Goal: Find specific page/section: Find specific page/section

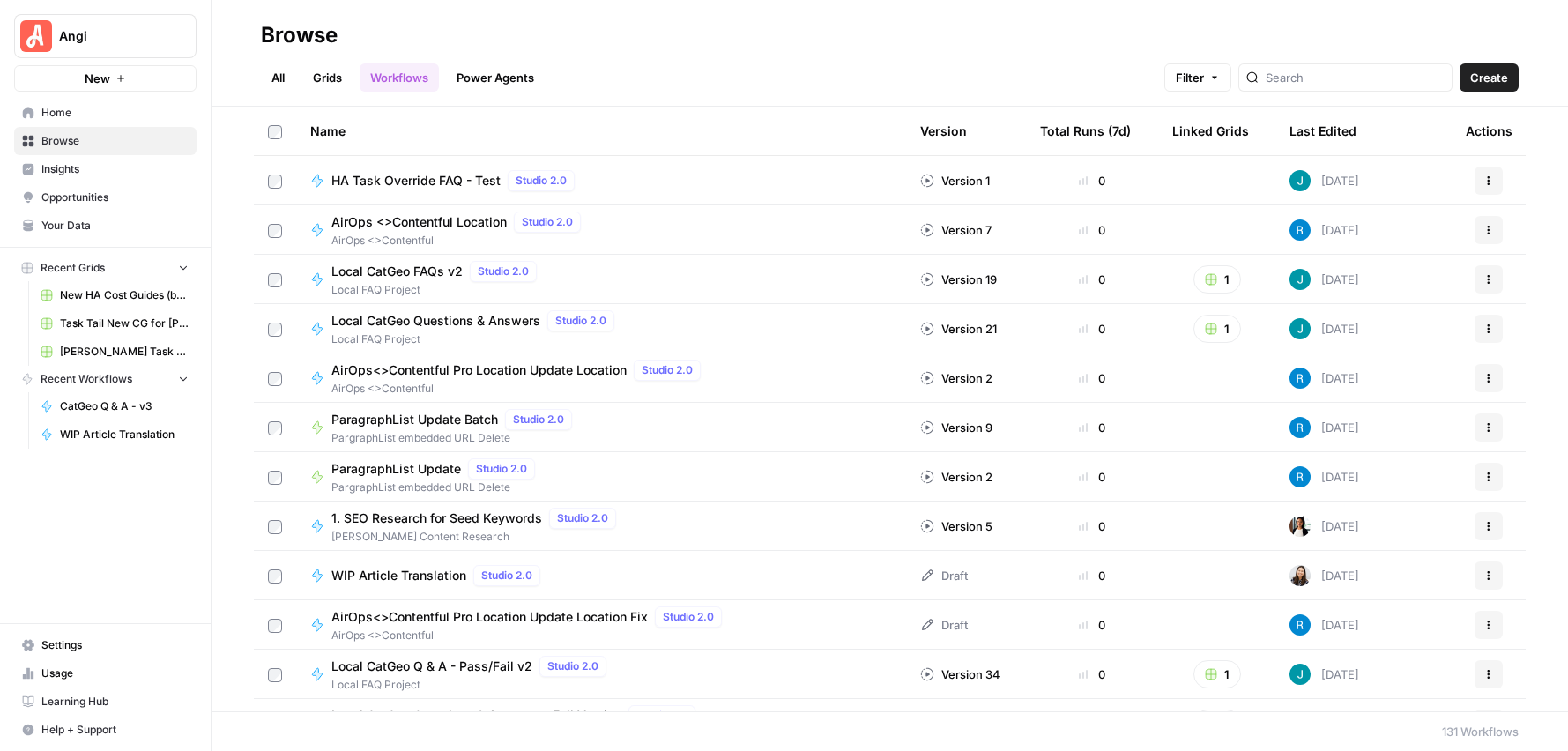
drag, startPoint x: 403, startPoint y: 271, endPoint x: 384, endPoint y: 286, distance: 24.2
click at [403, 270] on span "Local CatGeo FAQs v2" at bounding box center [397, 271] width 132 height 17
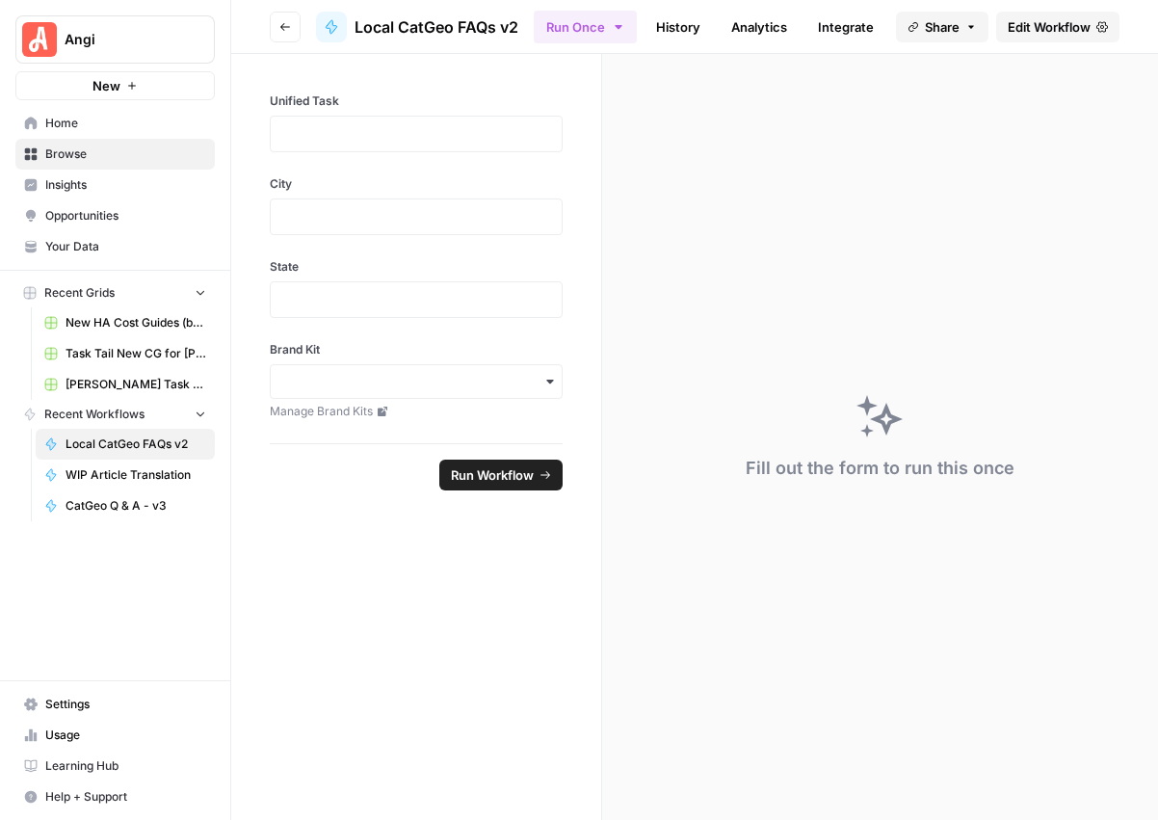
click at [1032, 27] on span "Edit Workflow" at bounding box center [1049, 26] width 83 height 19
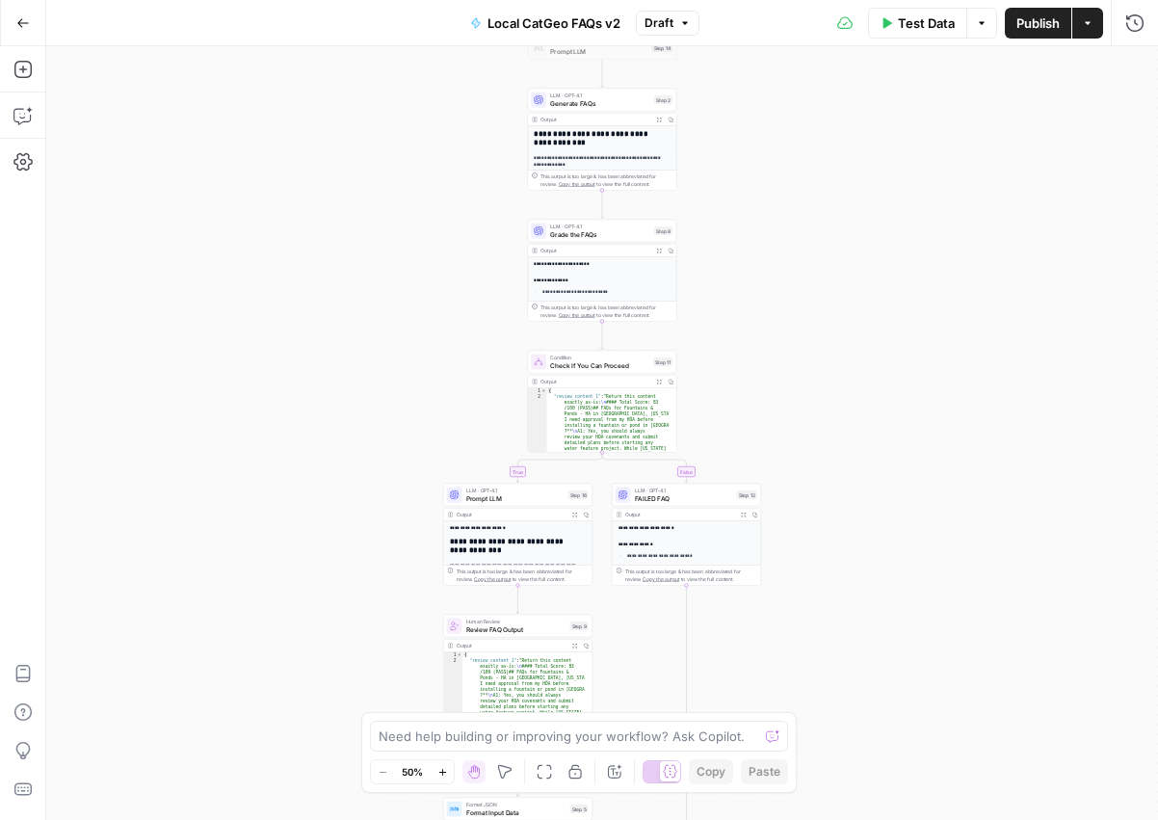
click at [20, 25] on icon "button" at bounding box center [23, 22] width 12 height 9
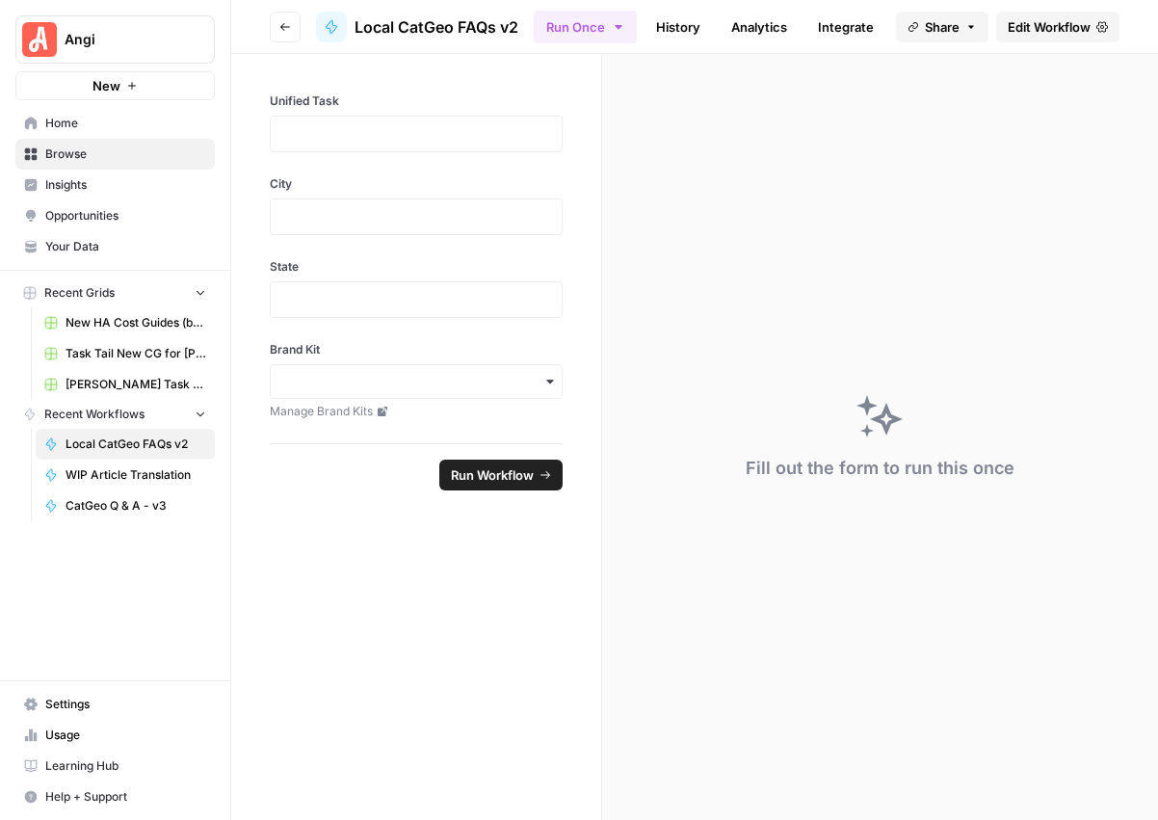
click at [70, 125] on span "Home" at bounding box center [125, 123] width 161 height 17
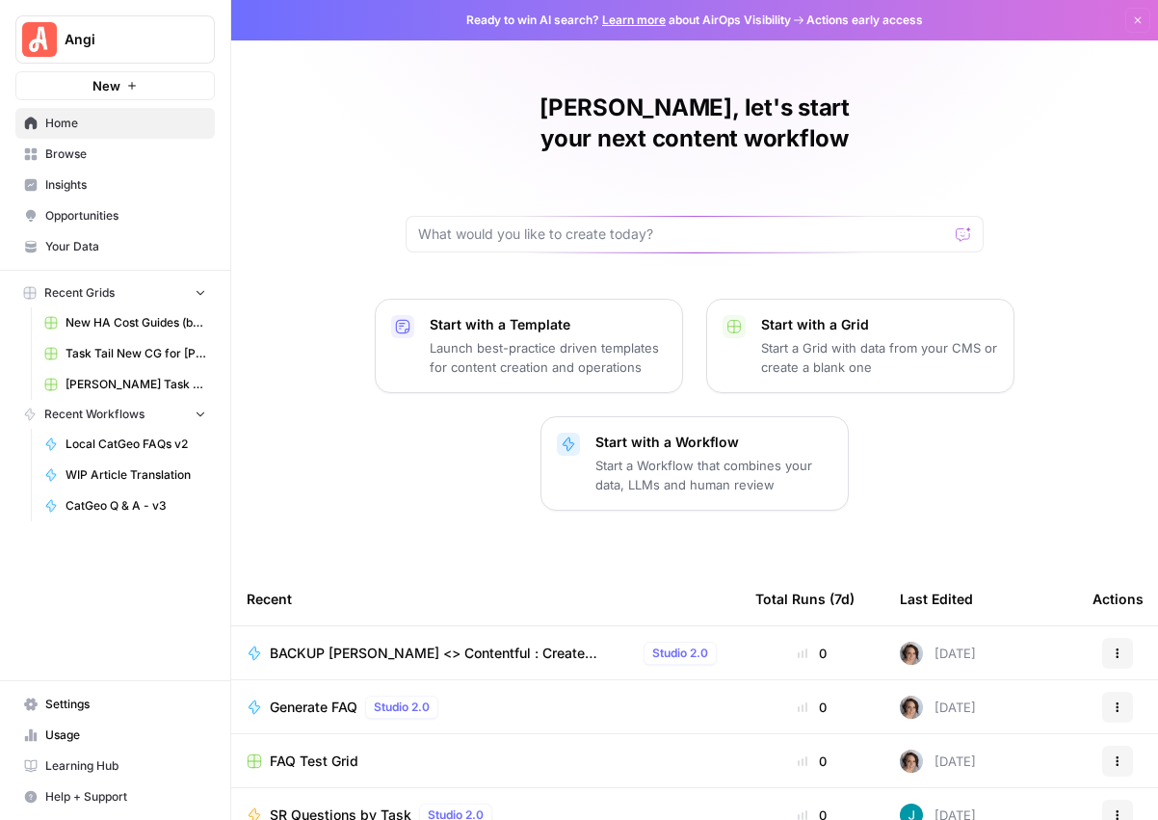
click at [293, 752] on span "FAQ Test Grid" at bounding box center [314, 761] width 89 height 19
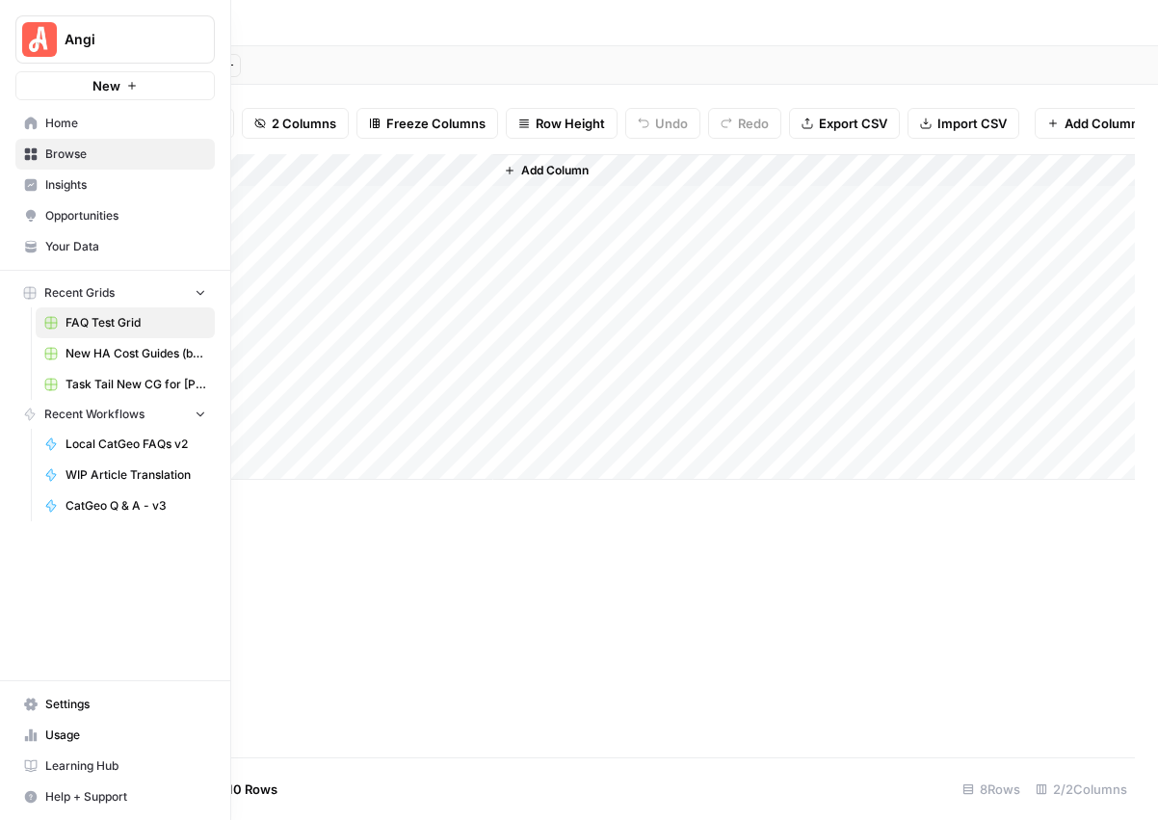
click at [28, 131] on link "Home" at bounding box center [115, 123] width 200 height 31
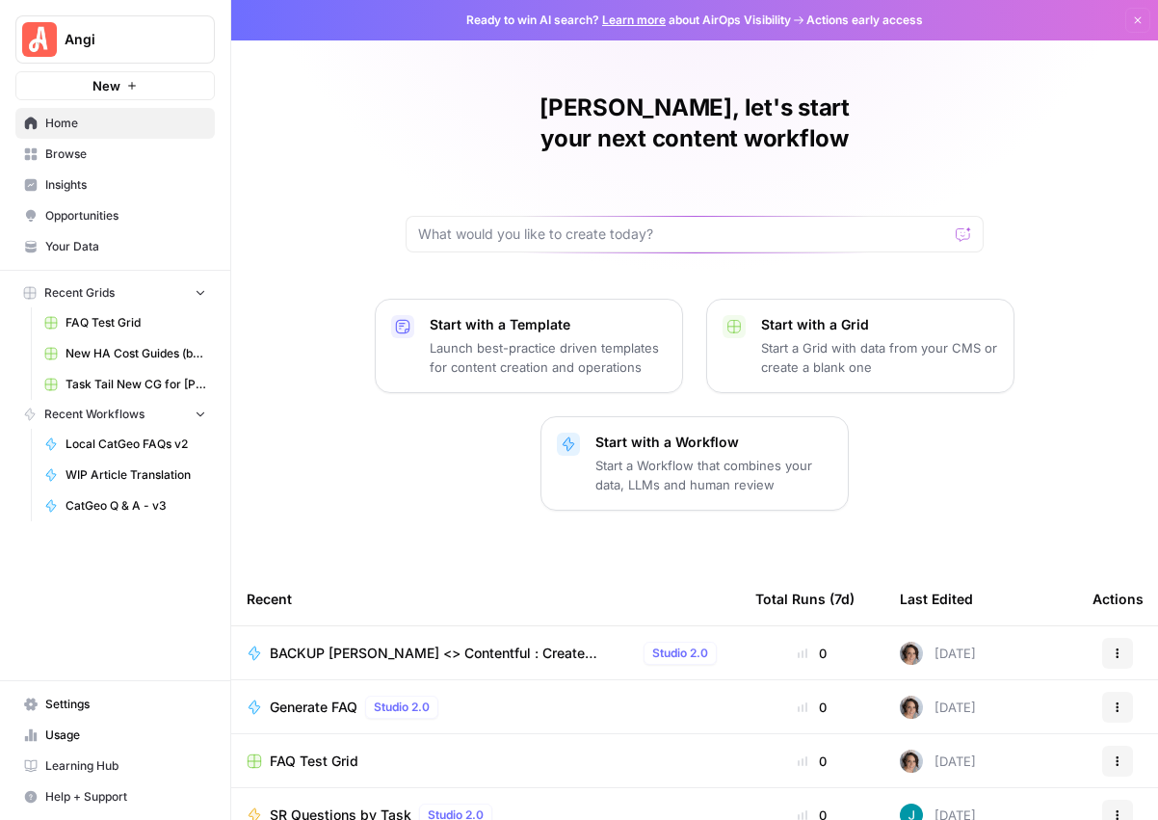
click at [183, 292] on button "Recent Grids" at bounding box center [115, 293] width 200 height 29
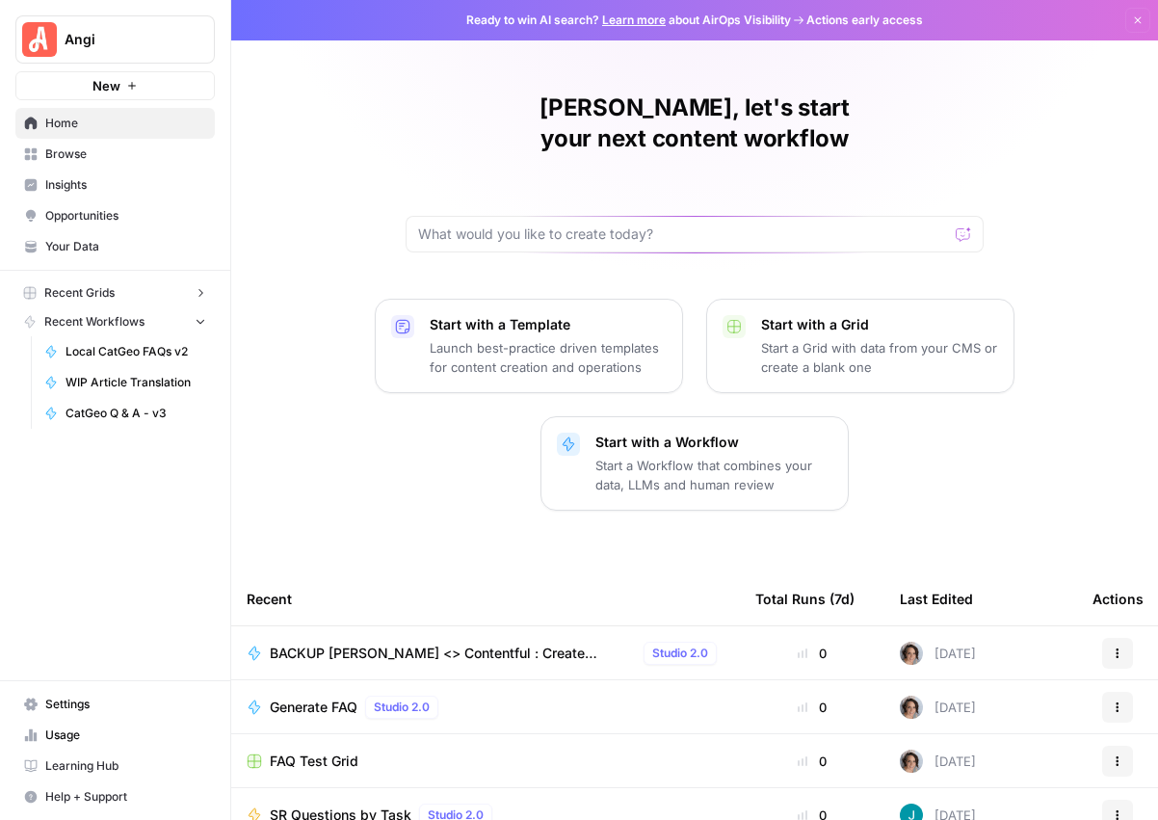
click at [101, 293] on span "Recent Grids" at bounding box center [79, 292] width 70 height 17
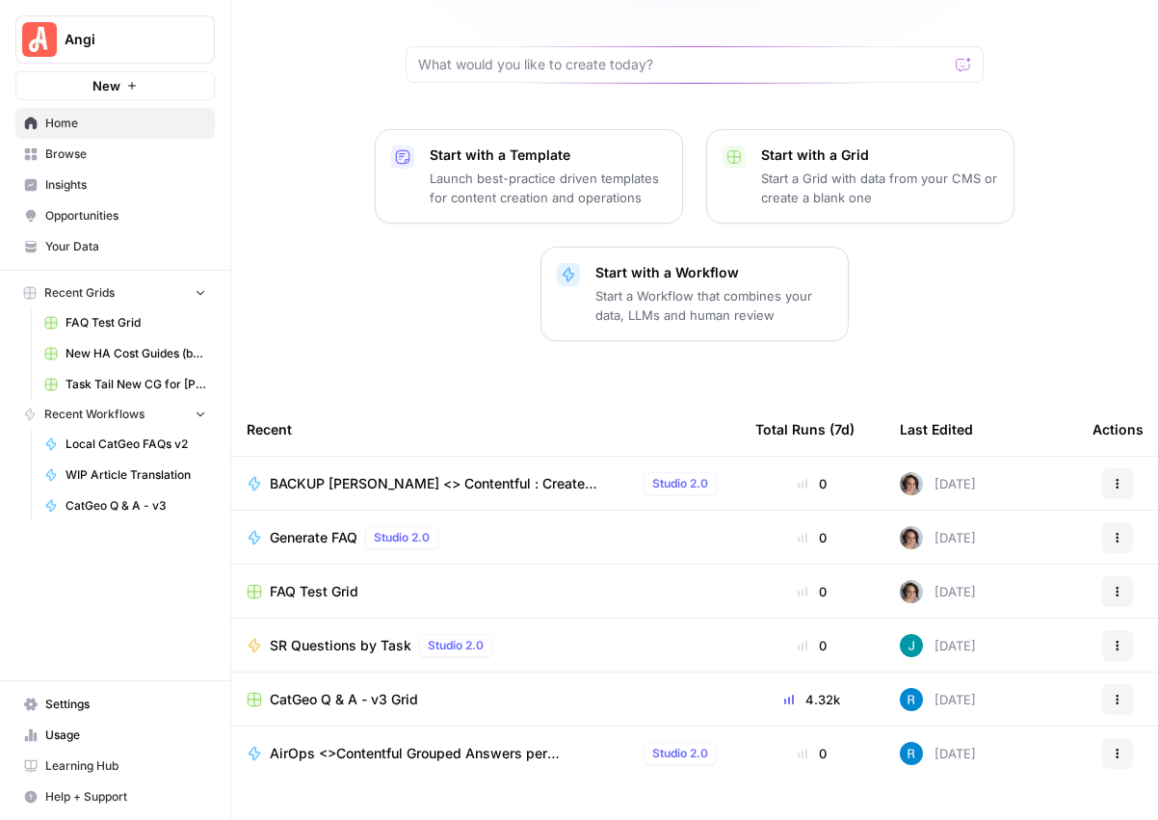
scroll to position [150, 0]
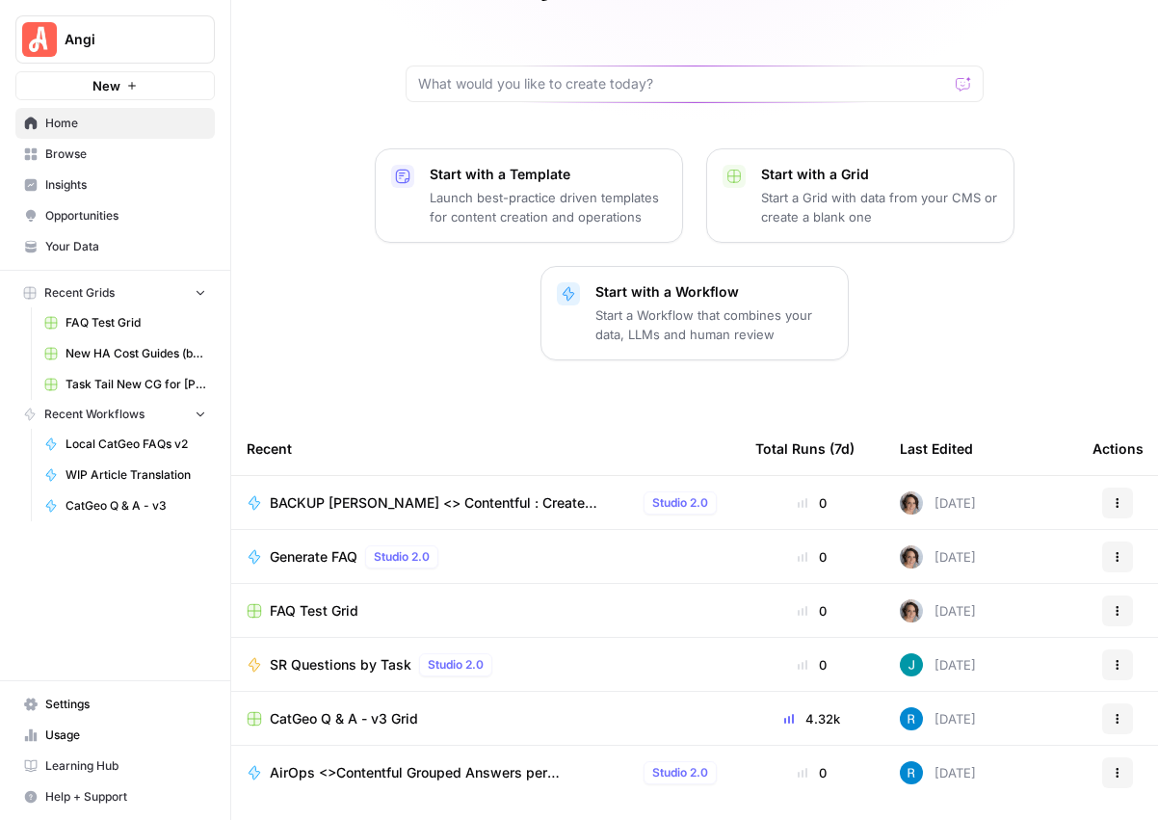
click at [31, 152] on icon at bounding box center [30, 153] width 13 height 13
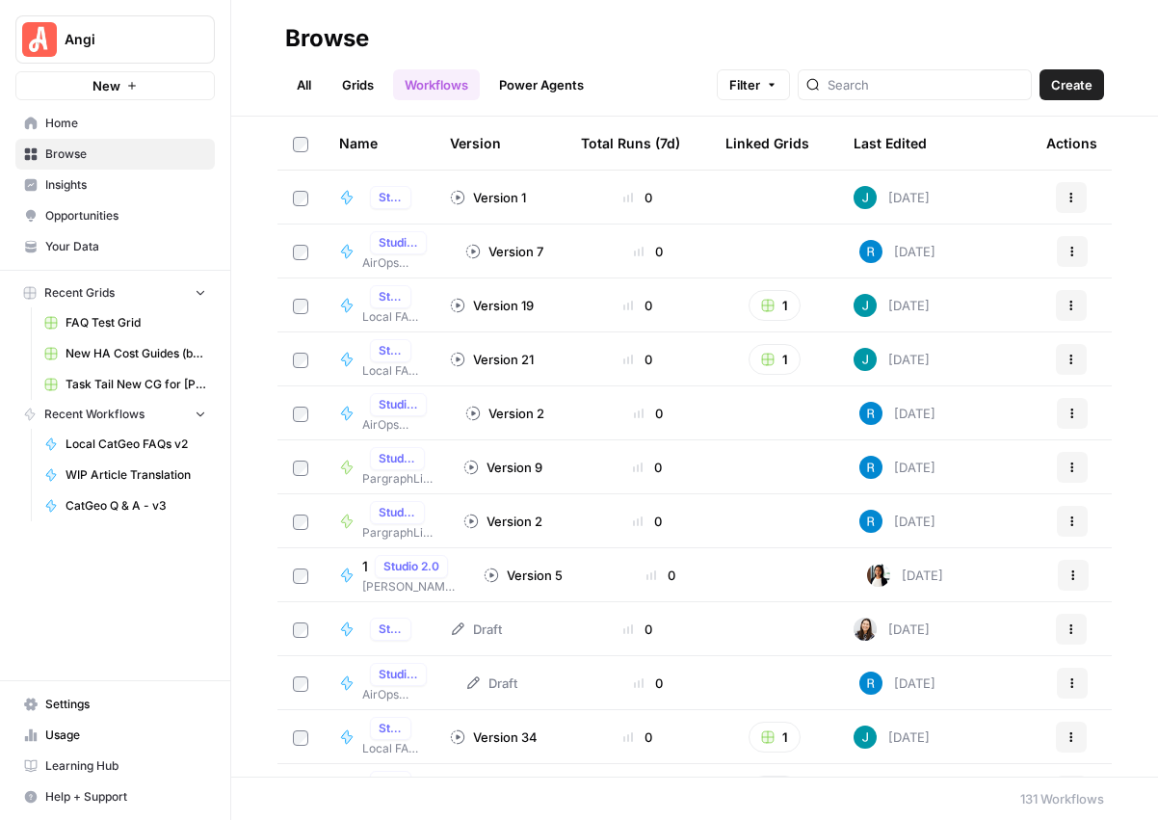
click at [364, 78] on link "Grids" at bounding box center [358, 84] width 55 height 31
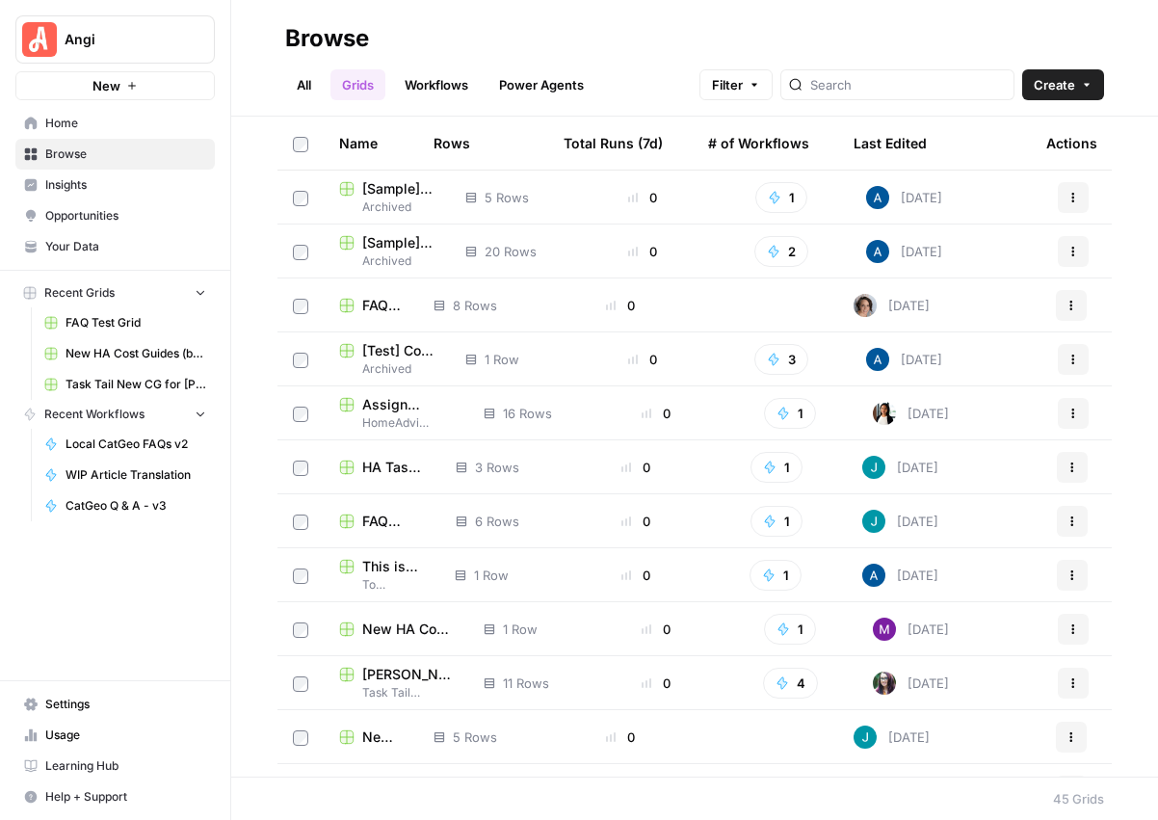
click at [375, 517] on span "FAQ Generator Test Grid" at bounding box center [393, 521] width 63 height 19
click at [890, 90] on input "search" at bounding box center [909, 84] width 196 height 19
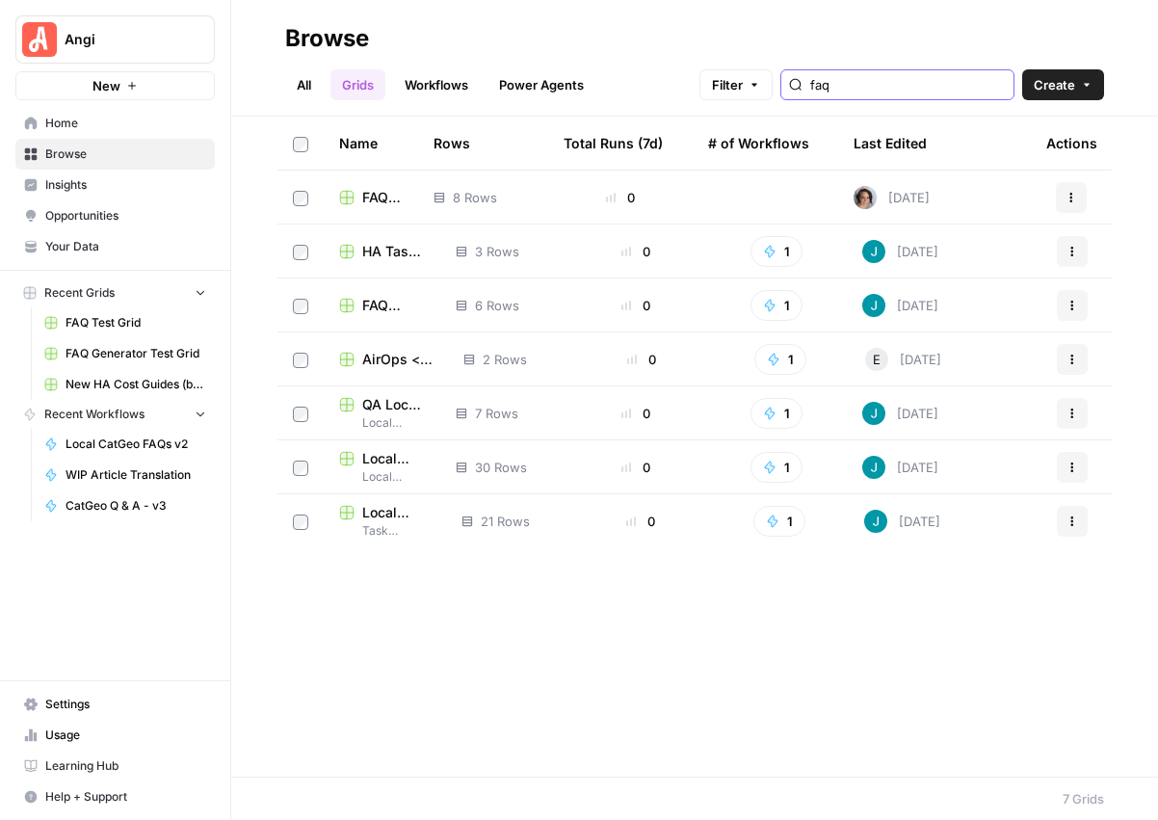
type input "faq"
click at [375, 513] on span "Local CatGeo FAQs v2 Grid" at bounding box center [396, 512] width 68 height 19
